Goal: Communication & Community: Answer question/provide support

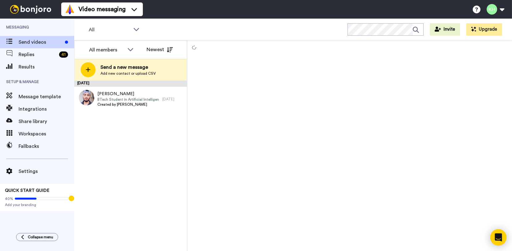
click at [498, 236] on icon "Open Intercom Messenger" at bounding box center [498, 237] width 7 height 8
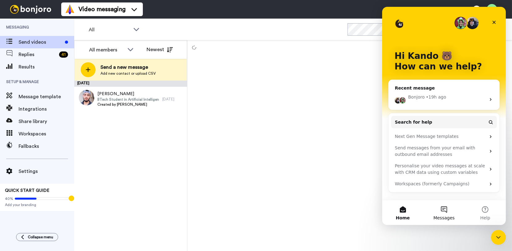
click at [444, 212] on button "Messages" at bounding box center [443, 212] width 41 height 25
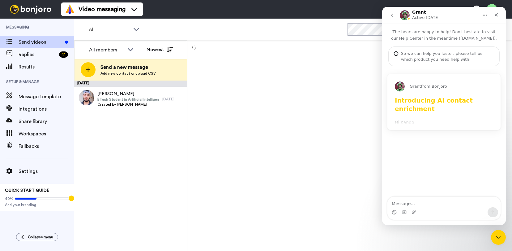
click at [421, 104] on b "Introducing AI contact enrichment" at bounding box center [434, 105] width 78 height 16
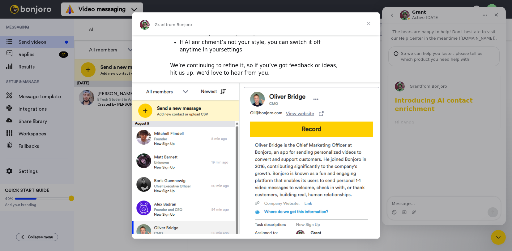
scroll to position [210, 0]
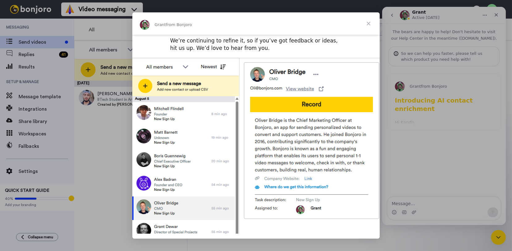
click at [368, 21] on span "Close" at bounding box center [369, 23] width 22 height 22
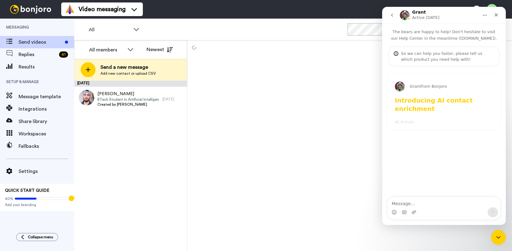
click at [392, 15] on icon "go back" at bounding box center [392, 15] width 2 height 3
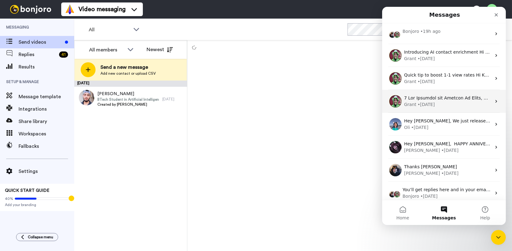
click at [437, 104] on div "Grant • [DATE]" at bounding box center [447, 104] width 87 height 6
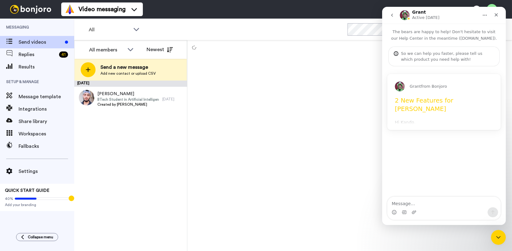
click at [437, 101] on h1 "2 New Features for [PERSON_NAME]" at bounding box center [444, 106] width 98 height 20
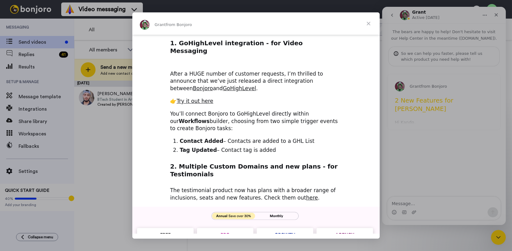
scroll to position [62, 0]
click at [369, 22] on span "Close" at bounding box center [369, 23] width 22 height 22
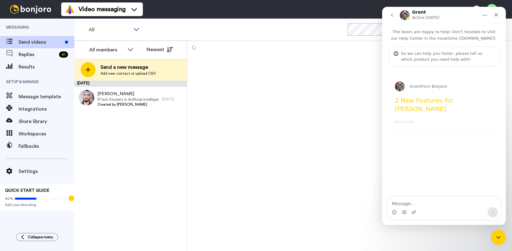
click at [394, 16] on icon "go back" at bounding box center [392, 15] width 5 height 5
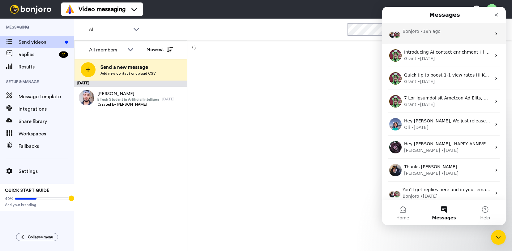
click at [425, 33] on div "• 19h ago" at bounding box center [431, 31] width 20 height 6
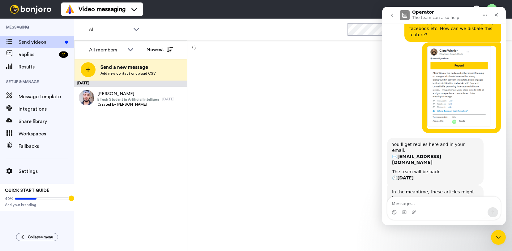
scroll to position [145, 0]
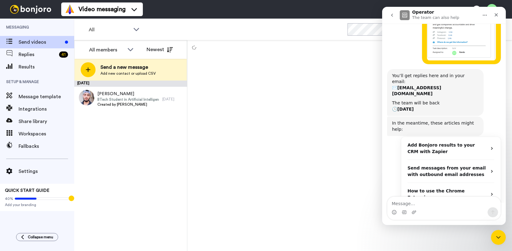
click at [350, 94] on div at bounding box center [350, 145] width 325 height 210
click at [500, 15] on div "Close" at bounding box center [496, 14] width 11 height 11
